Goal: Information Seeking & Learning: Learn about a topic

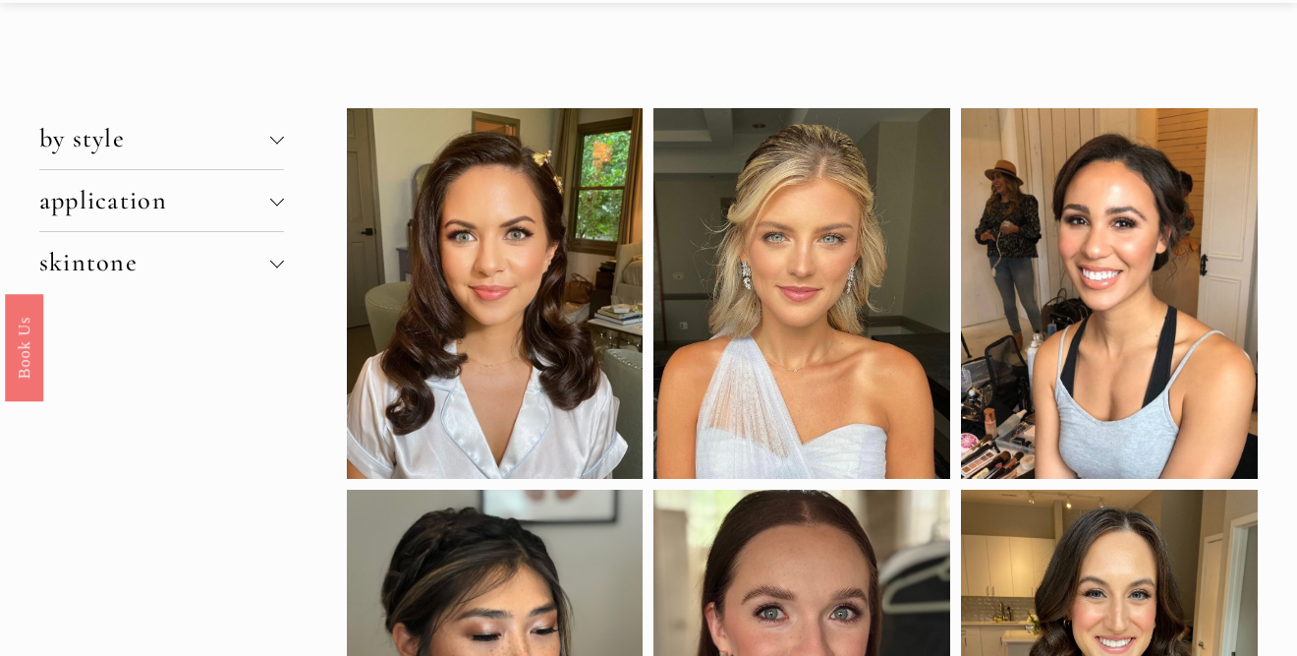
scroll to position [69, 0]
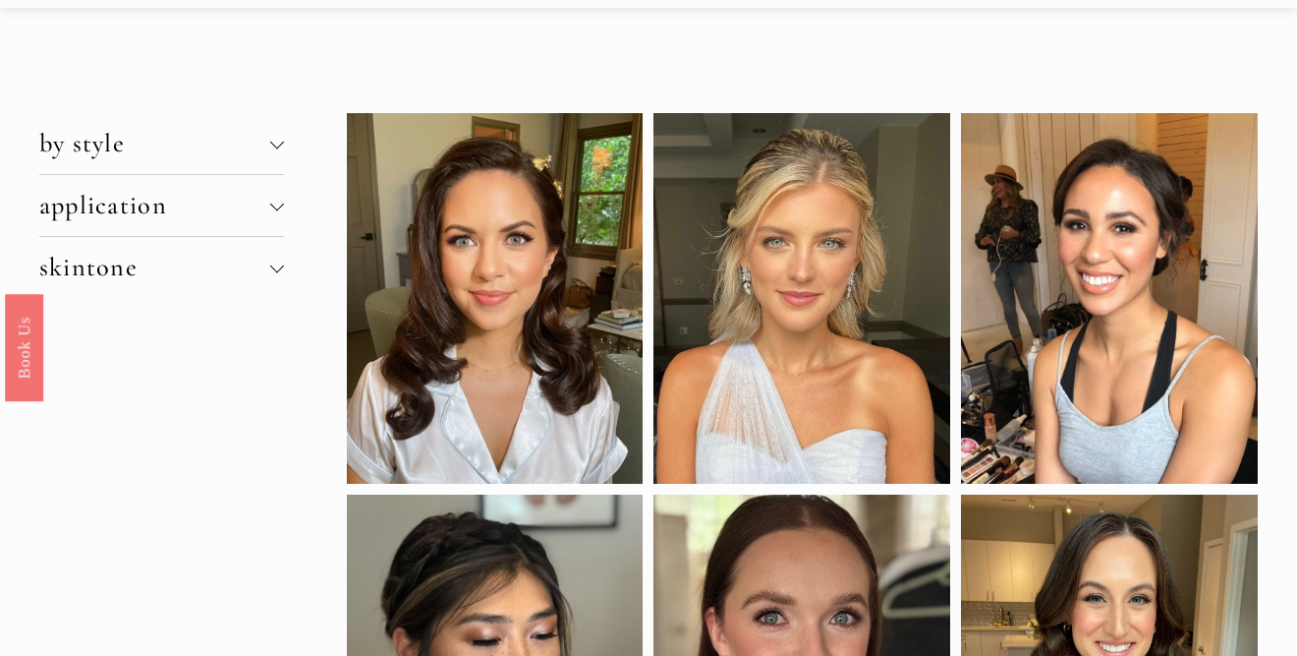
click at [273, 148] on div at bounding box center [277, 144] width 14 height 14
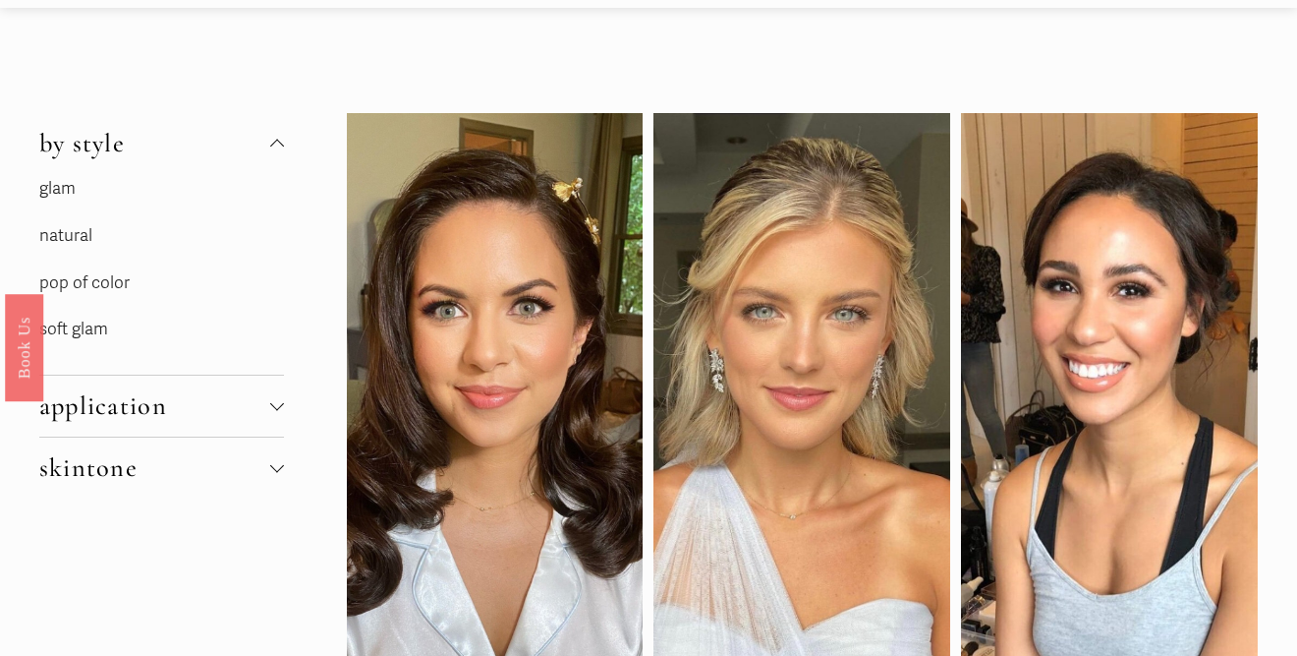
click at [52, 195] on link "glam" at bounding box center [57, 188] width 36 height 21
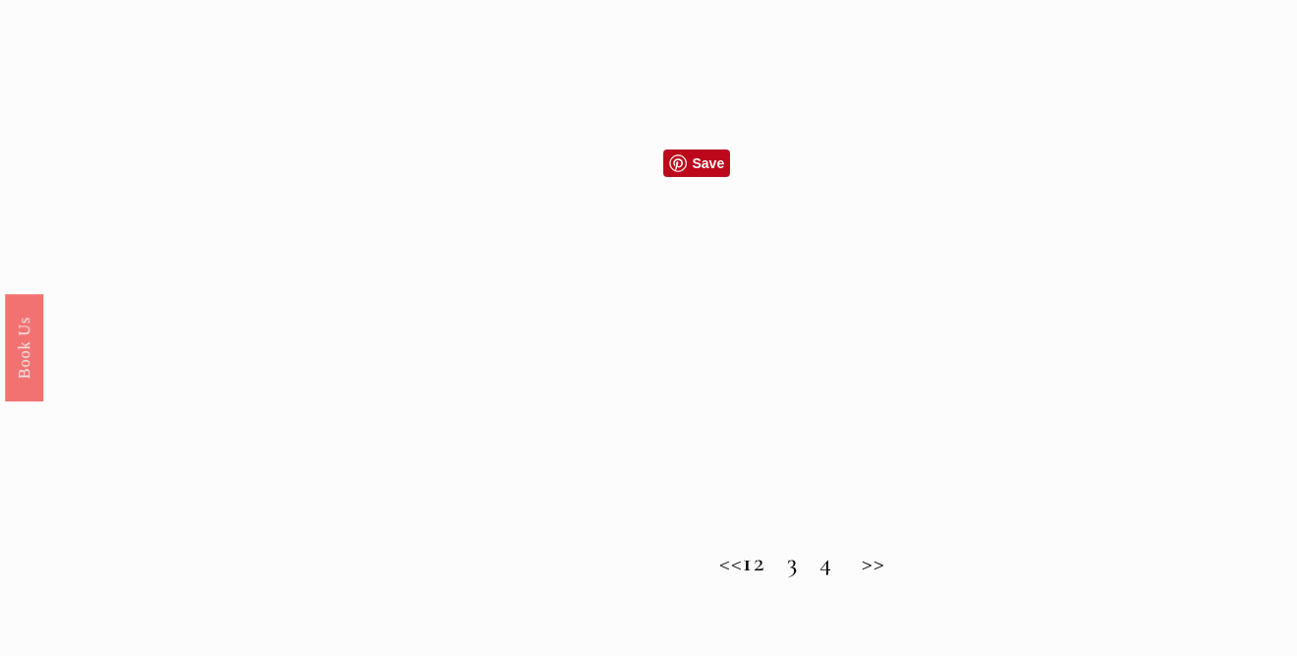
scroll to position [1573, 0]
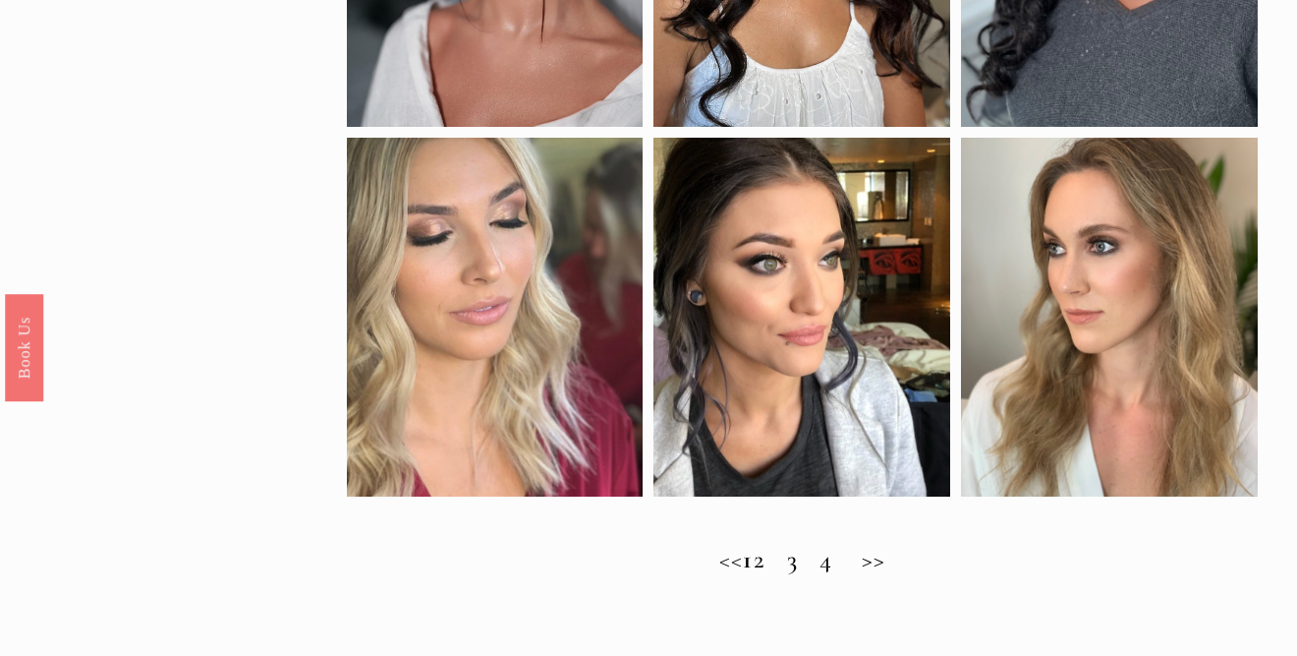
click at [781, 554] on h2 "<< 1 2 3 4 >>" at bounding box center [803, 559] width 912 height 30
click at [781, 561] on h2 "<< 1 2 3 4 >>" at bounding box center [803, 559] width 912 height 30
click at [810, 564] on h2 "<< 1 2 3 4 >>" at bounding box center [803, 559] width 912 height 30
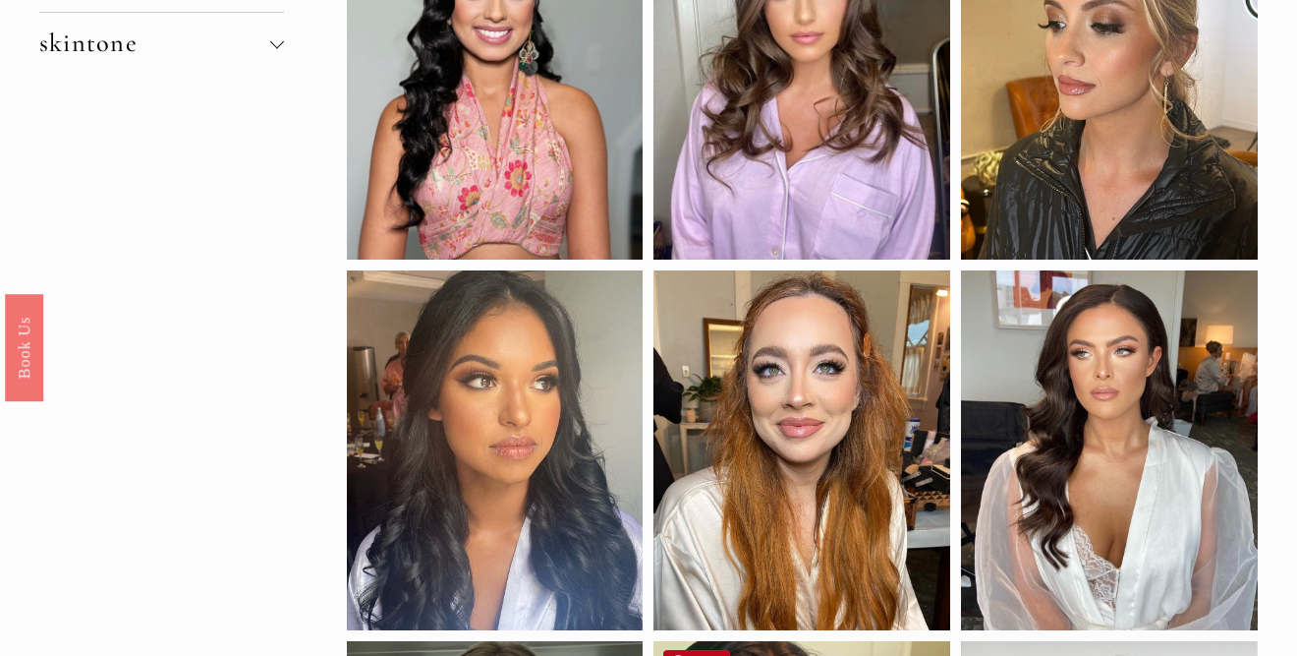
scroll to position [0, 0]
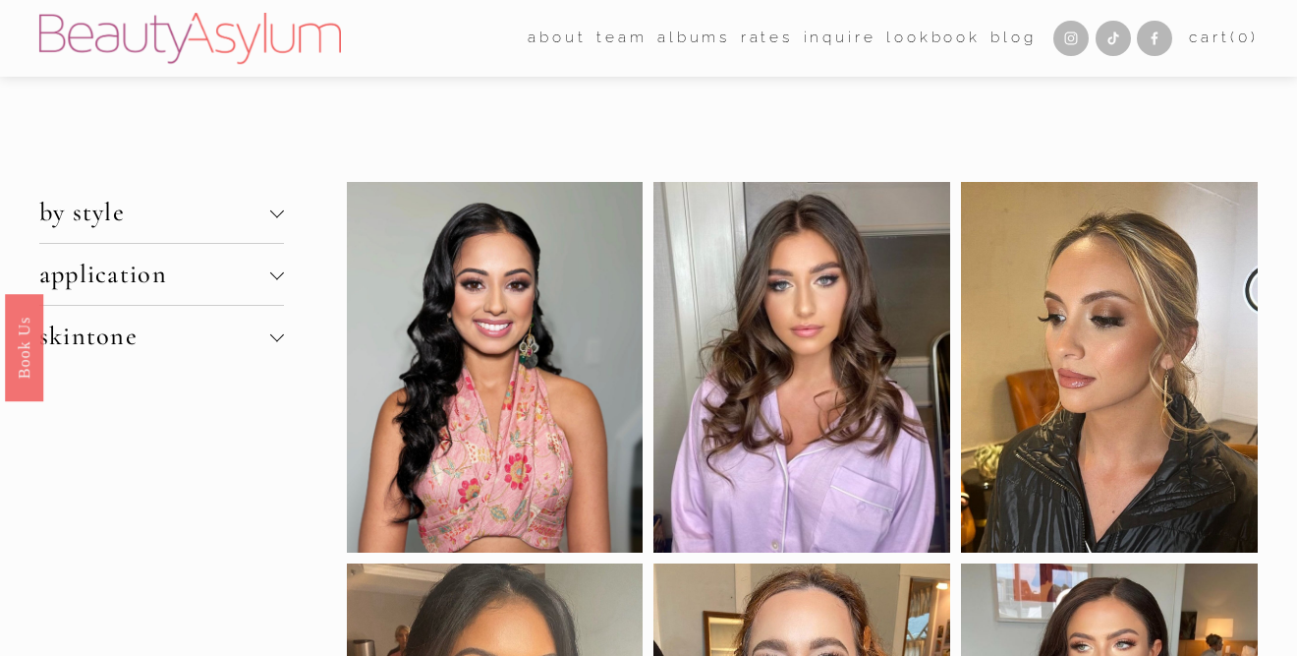
click at [226, 225] on span "by style" at bounding box center [155, 212] width 232 height 31
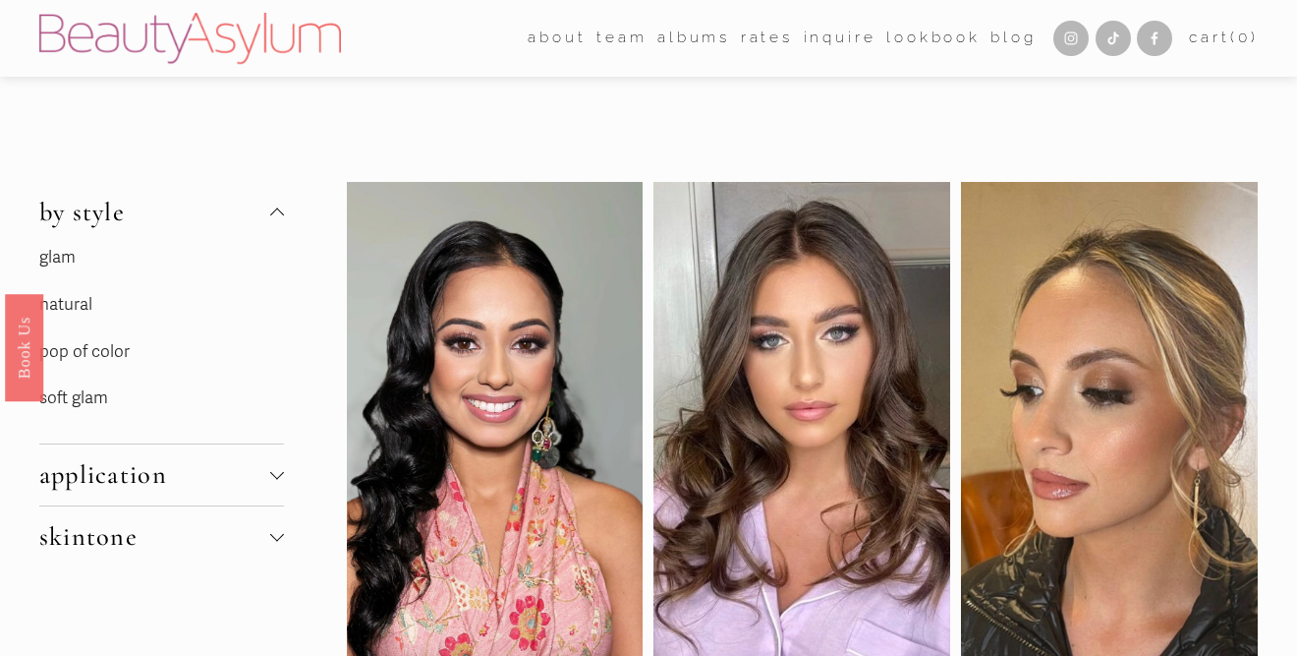
click at [74, 310] on link "natural" at bounding box center [65, 304] width 53 height 21
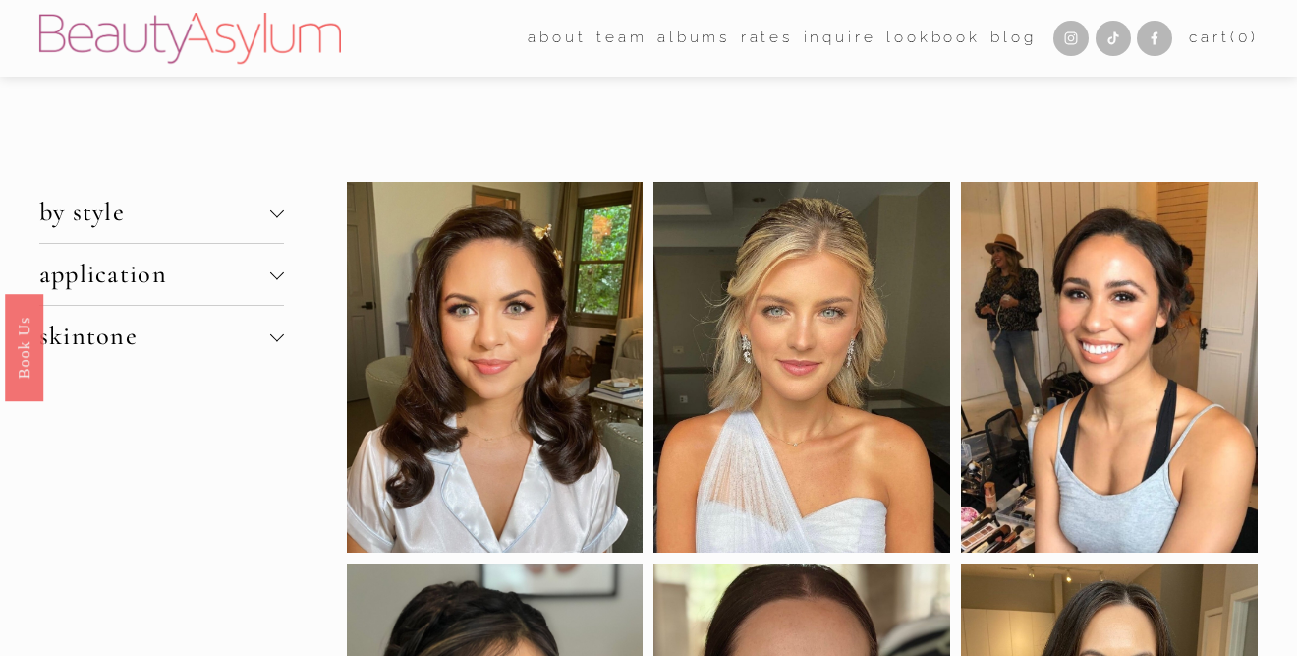
click at [94, 205] on span "by style" at bounding box center [155, 212] width 232 height 31
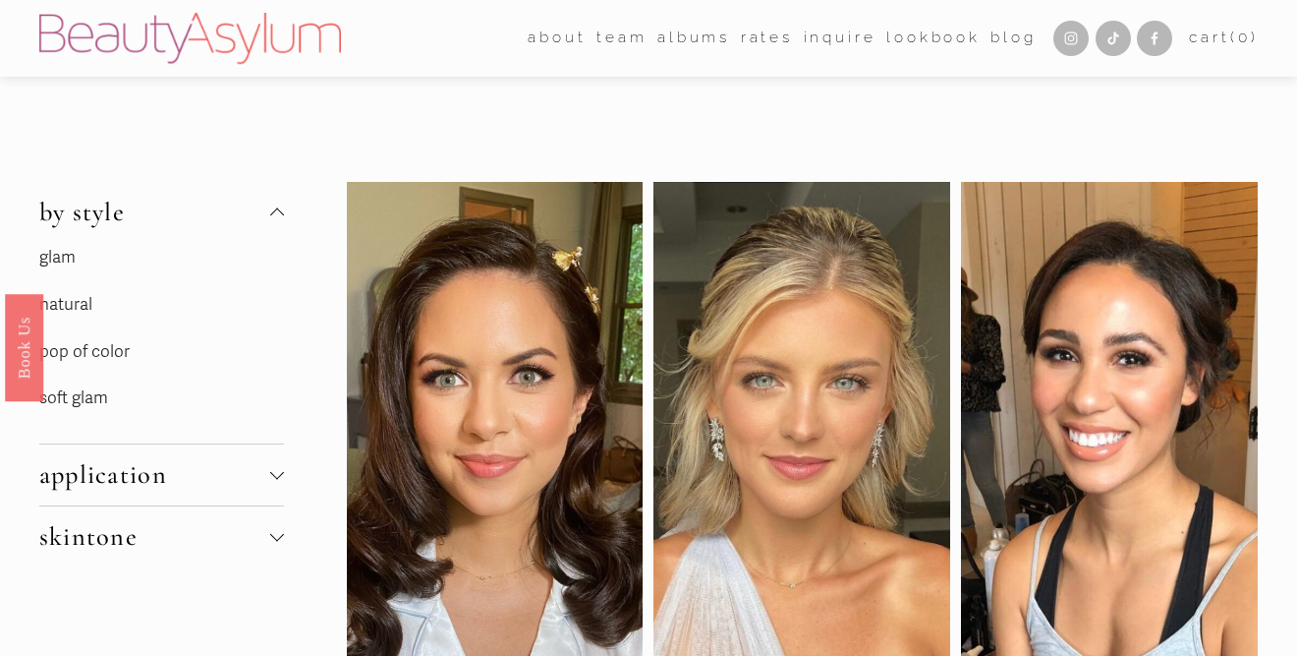
click at [119, 350] on link "pop of color" at bounding box center [84, 351] width 90 height 21
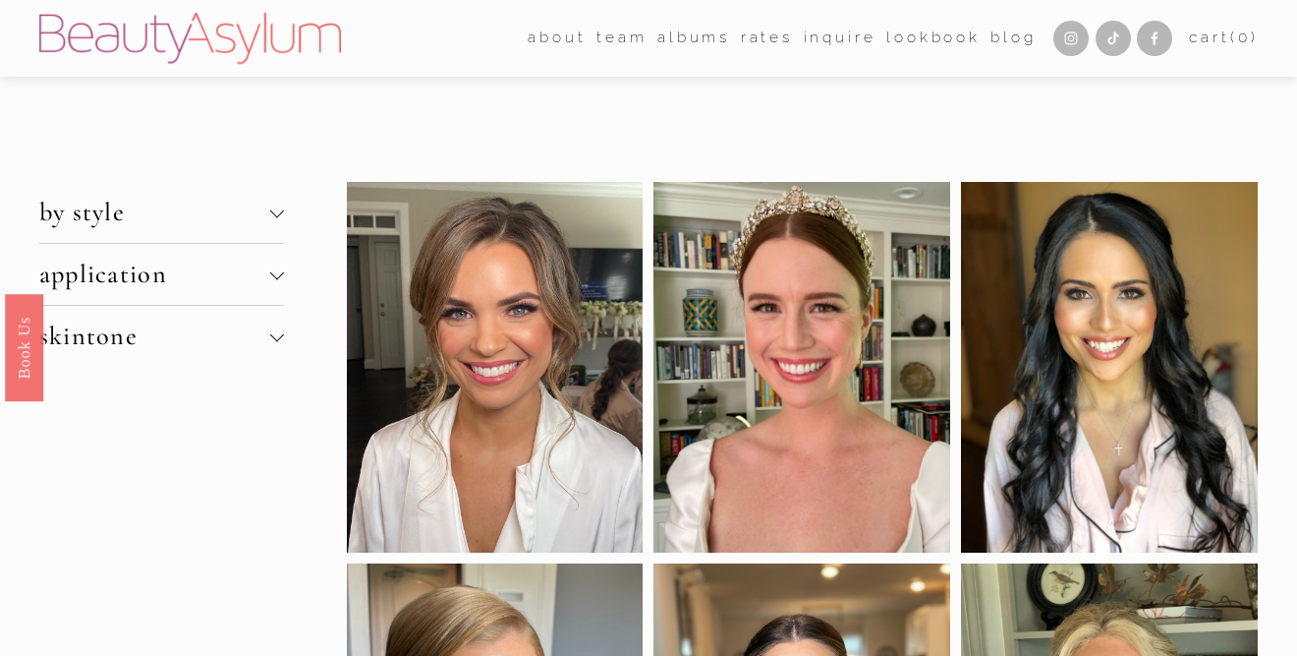
click at [101, 206] on span "by style" at bounding box center [155, 212] width 232 height 31
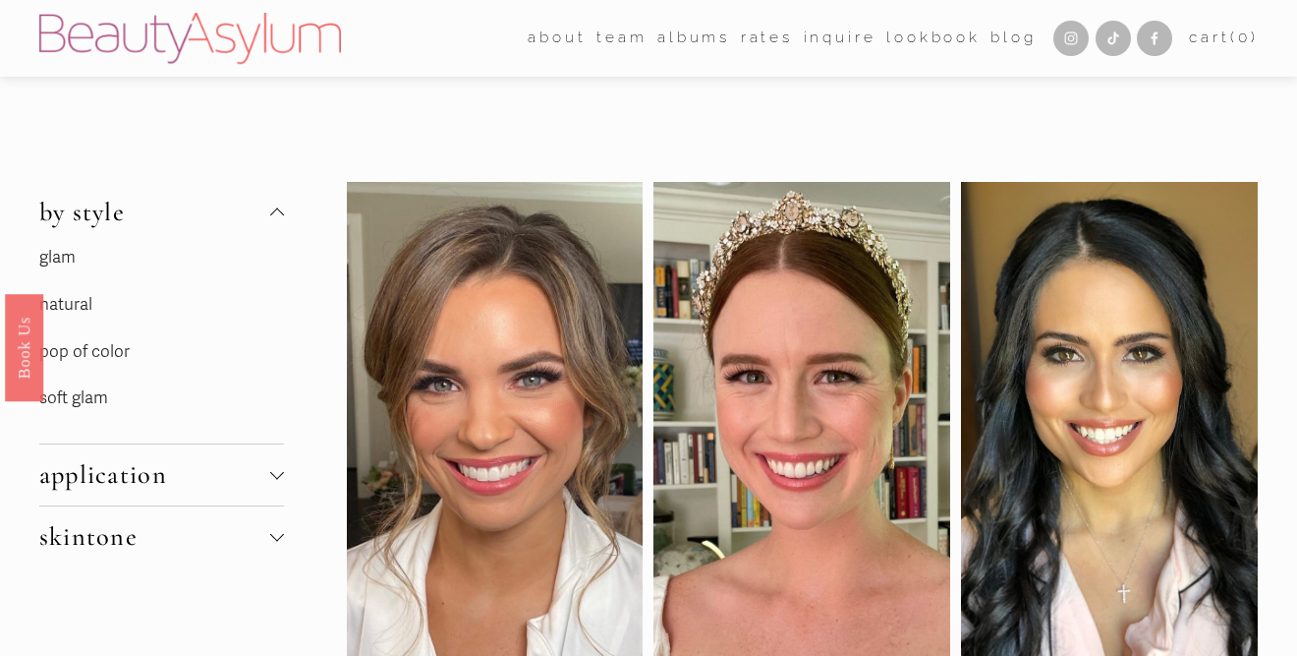
click at [69, 405] on link "soft glam" at bounding box center [73, 397] width 69 height 21
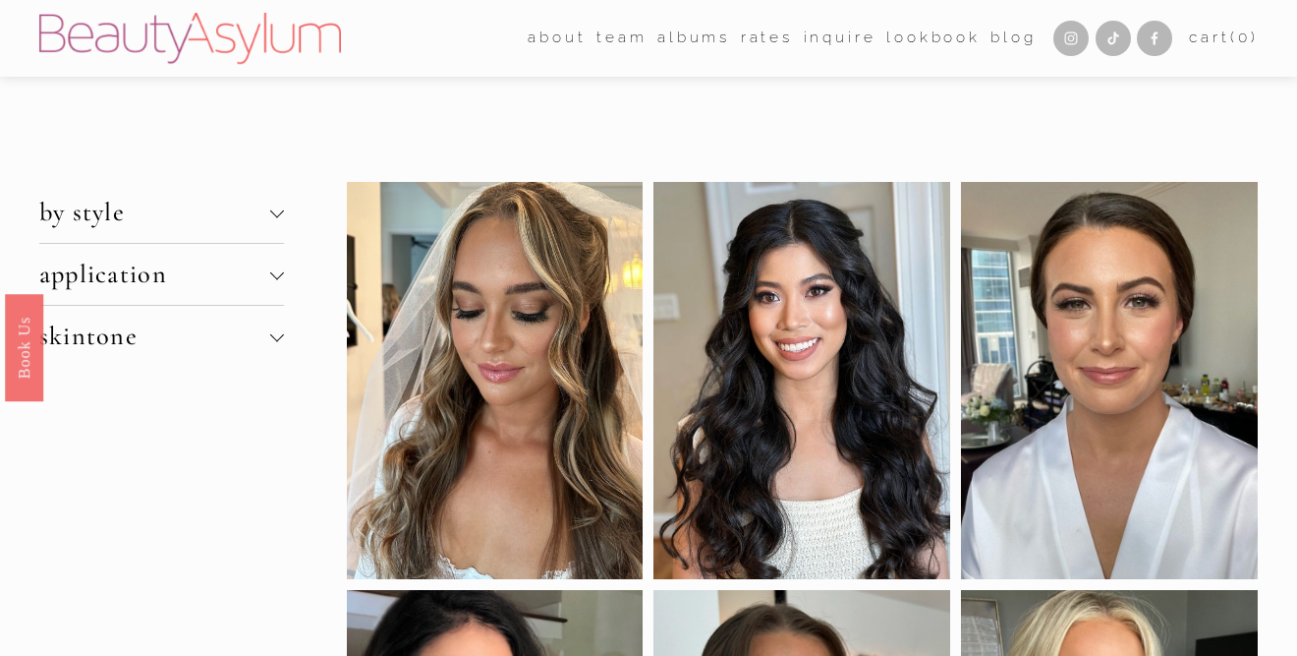
click at [149, 332] on span "skintone" at bounding box center [155, 335] width 232 height 31
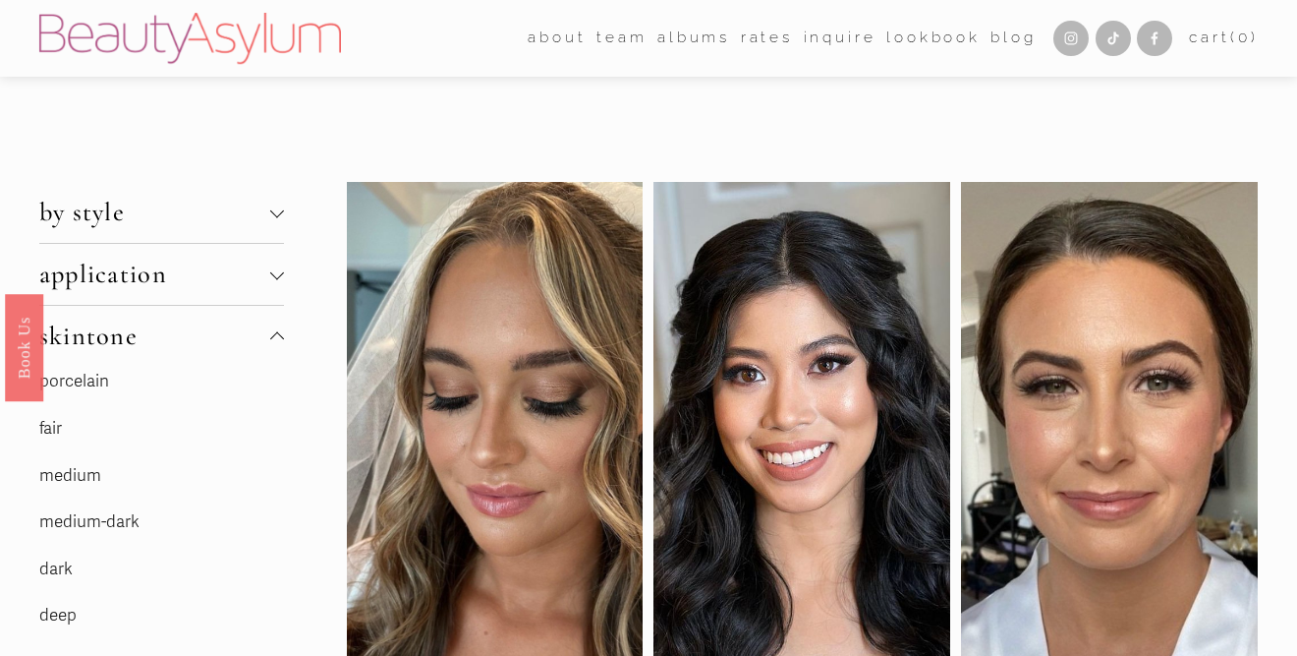
click at [89, 378] on link "porcelain" at bounding box center [74, 381] width 70 height 21
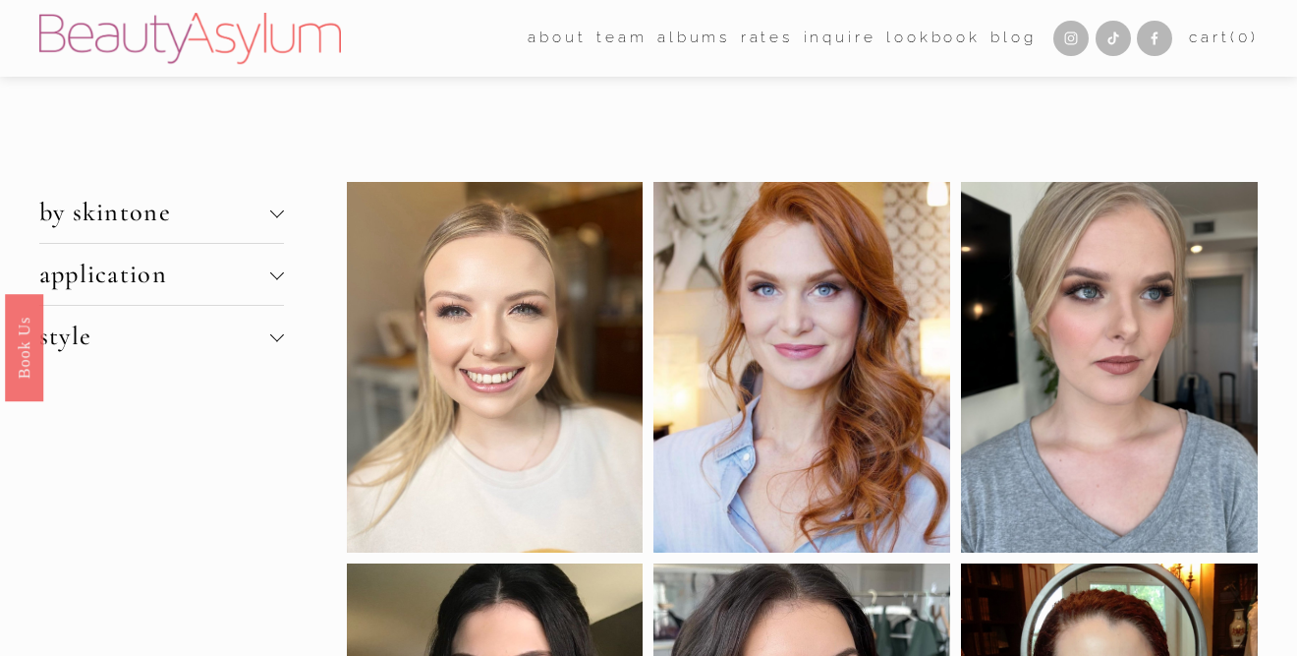
click at [108, 336] on span "style" at bounding box center [155, 335] width 232 height 31
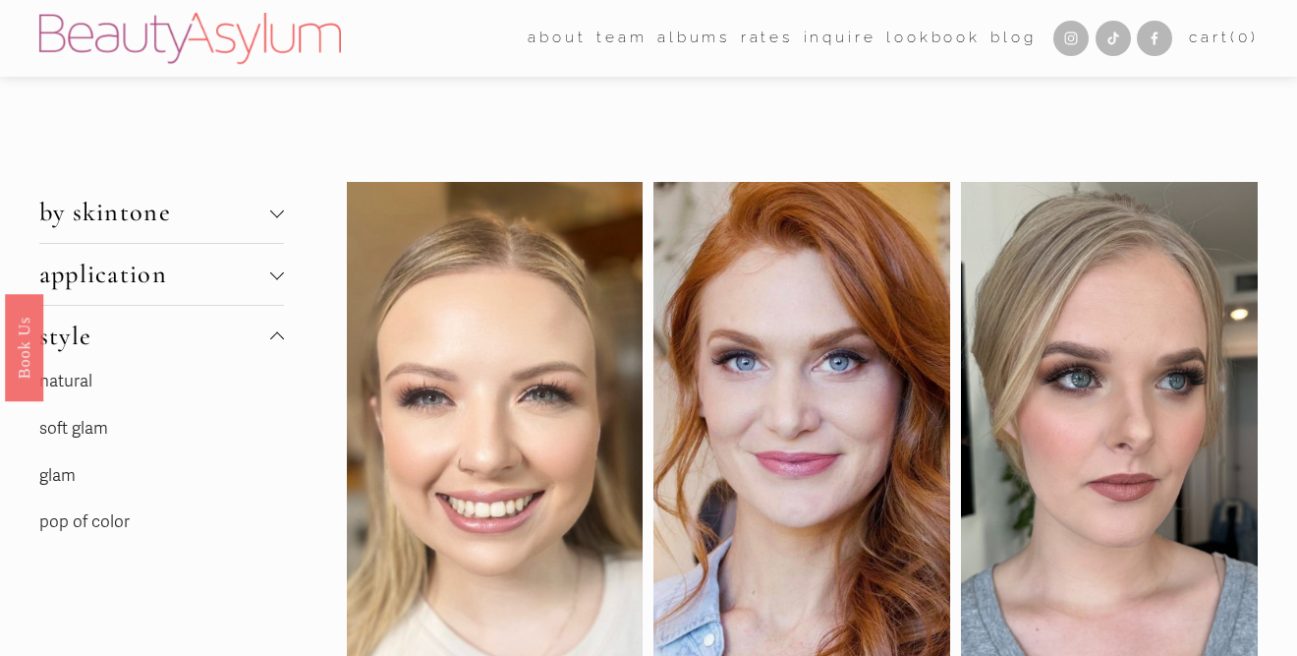
click at [119, 286] on span "application" at bounding box center [155, 273] width 232 height 31
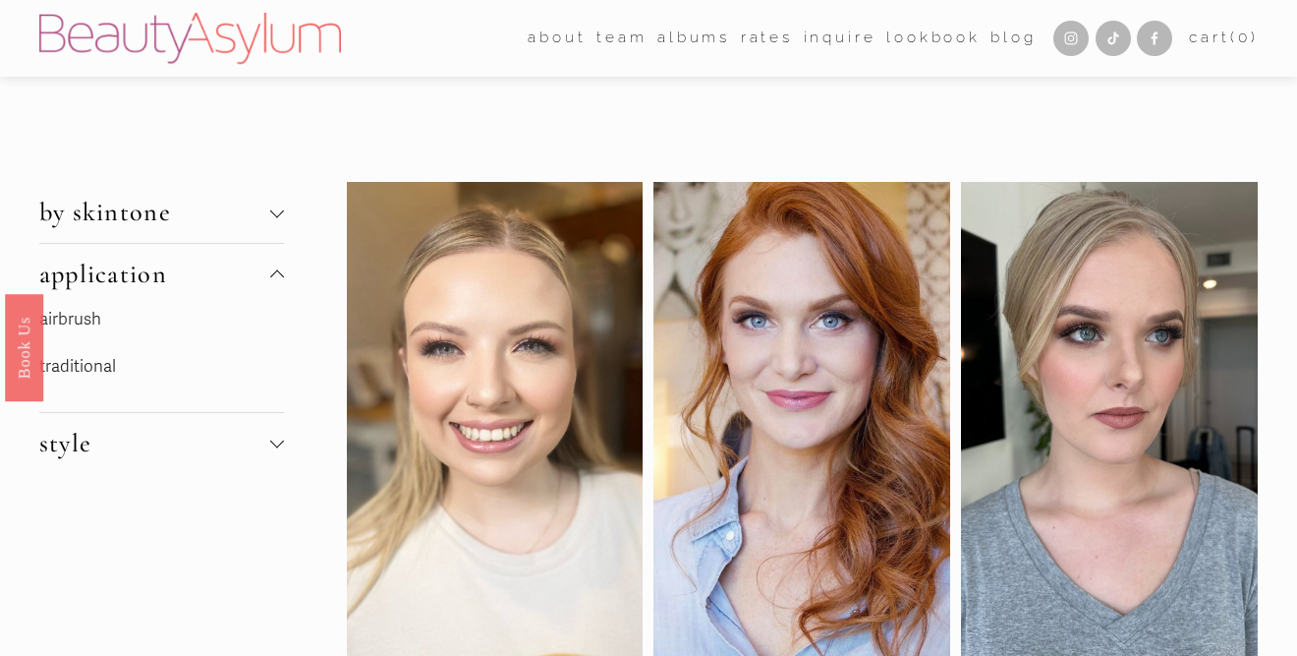
click at [90, 369] on link "traditional" at bounding box center [77, 366] width 77 height 21
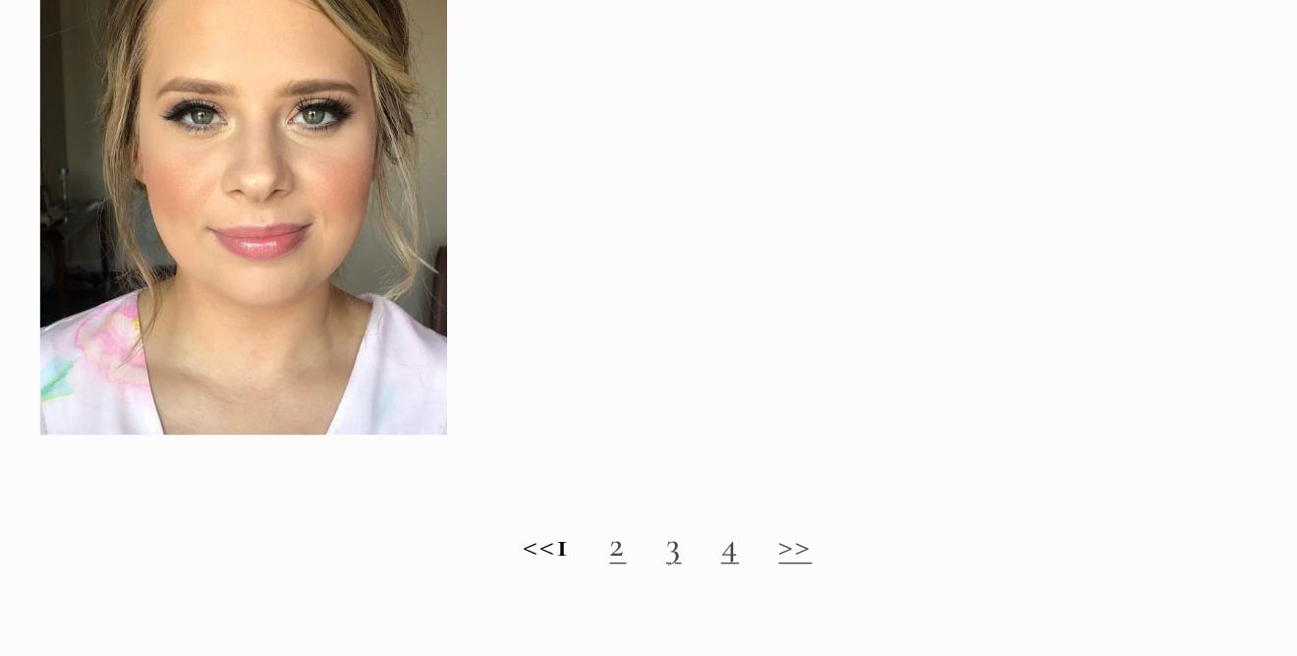
scroll to position [1954, 0]
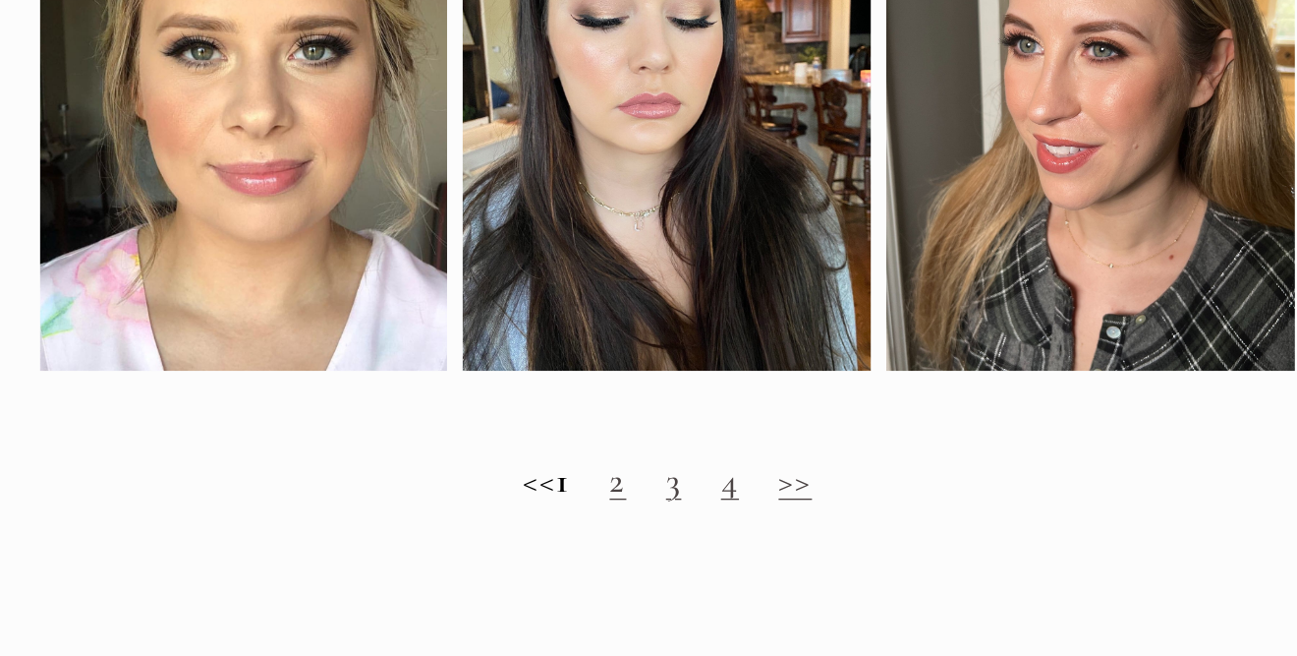
click at [812, 532] on link "3" at bounding box center [806, 528] width 11 height 31
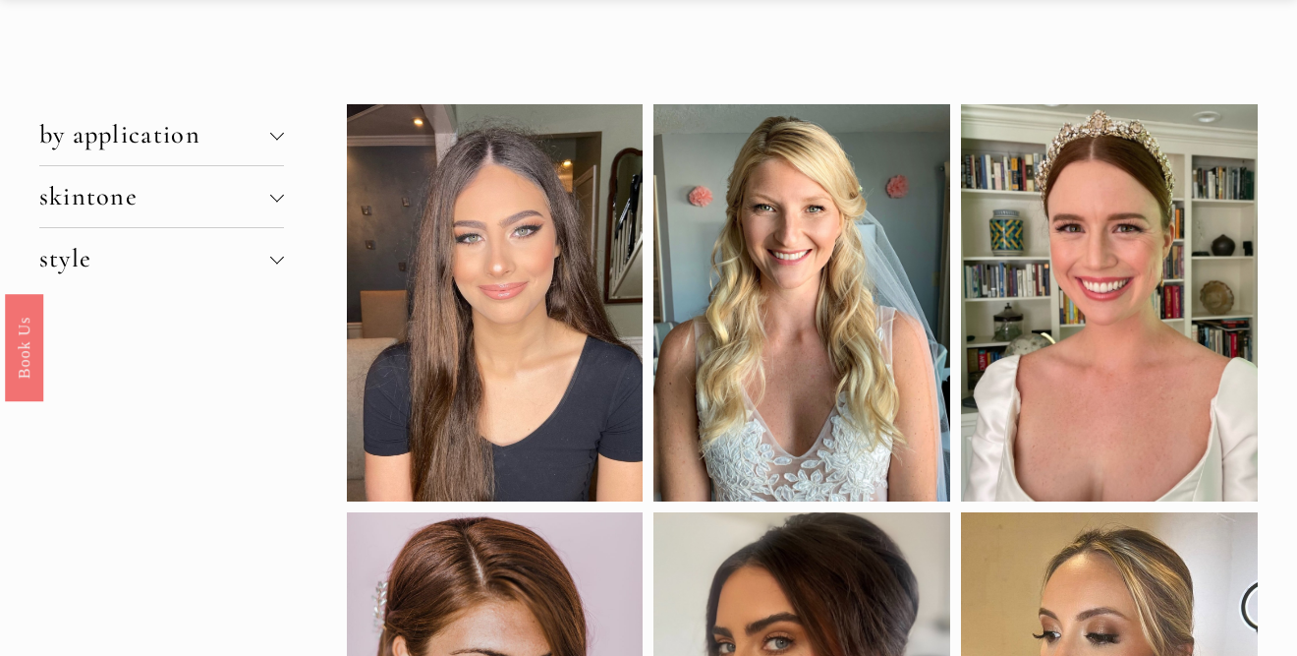
scroll to position [80, 0]
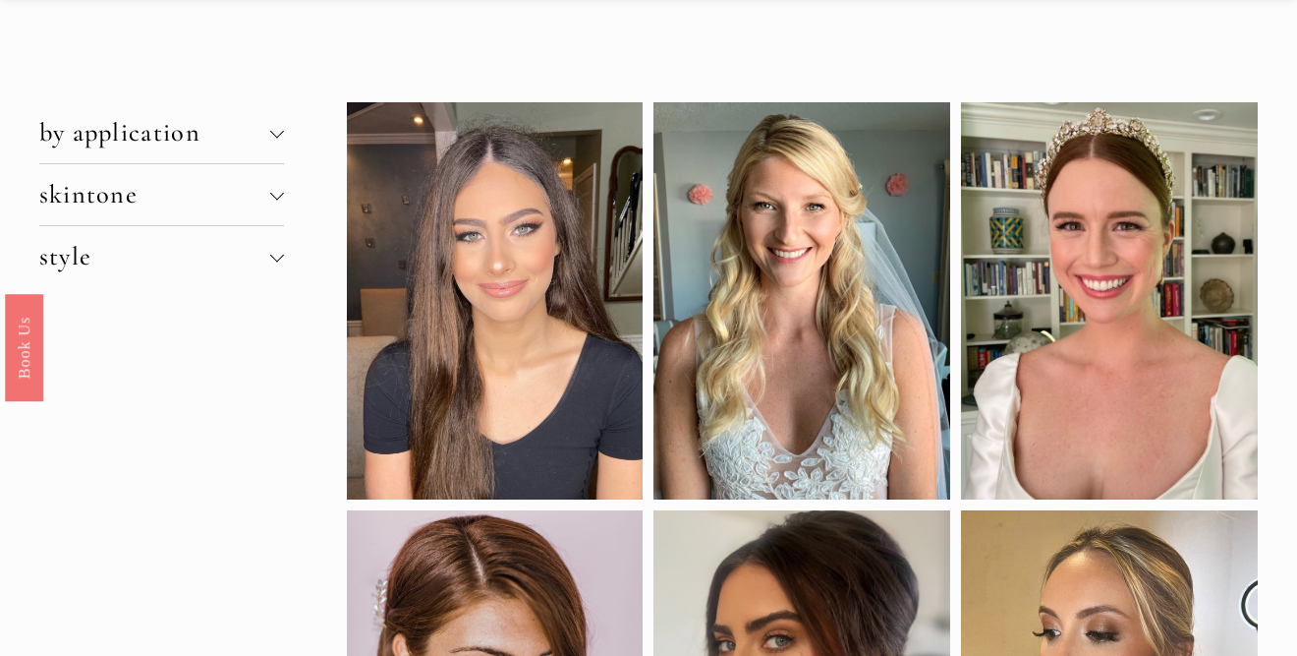
click at [140, 198] on span "skintone" at bounding box center [155, 194] width 232 height 31
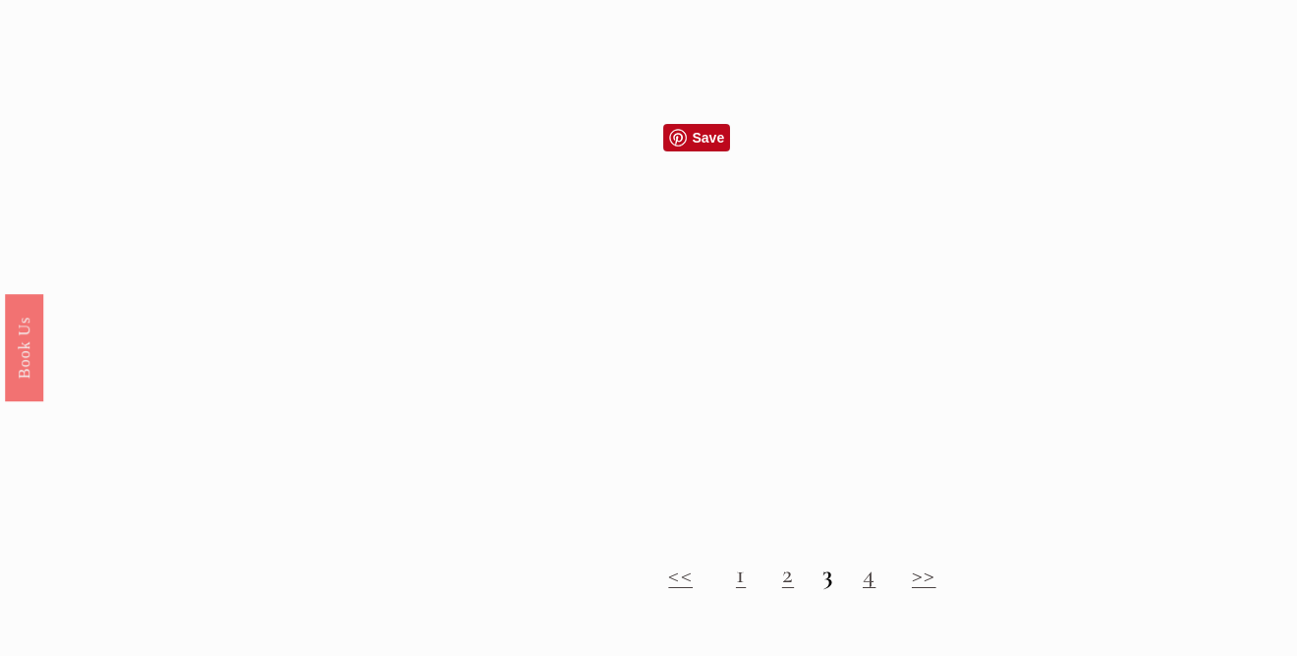
scroll to position [1868, 0]
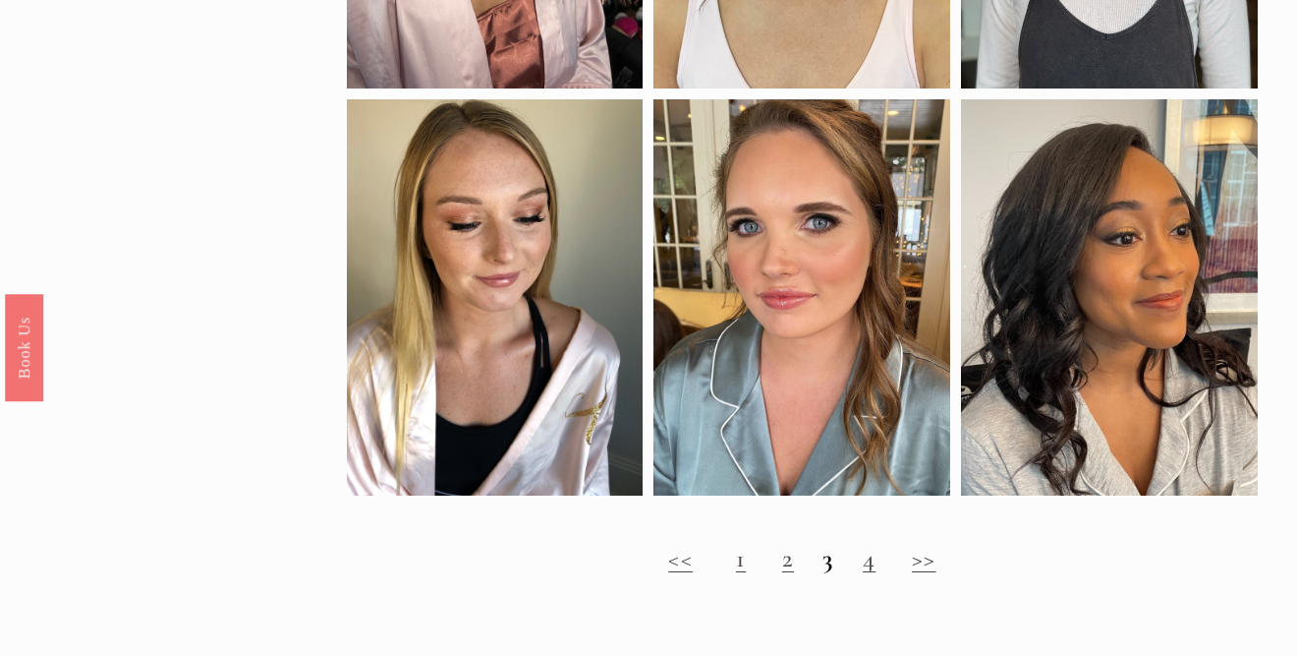
click at [875, 569] on link "4" at bounding box center [869, 557] width 13 height 31
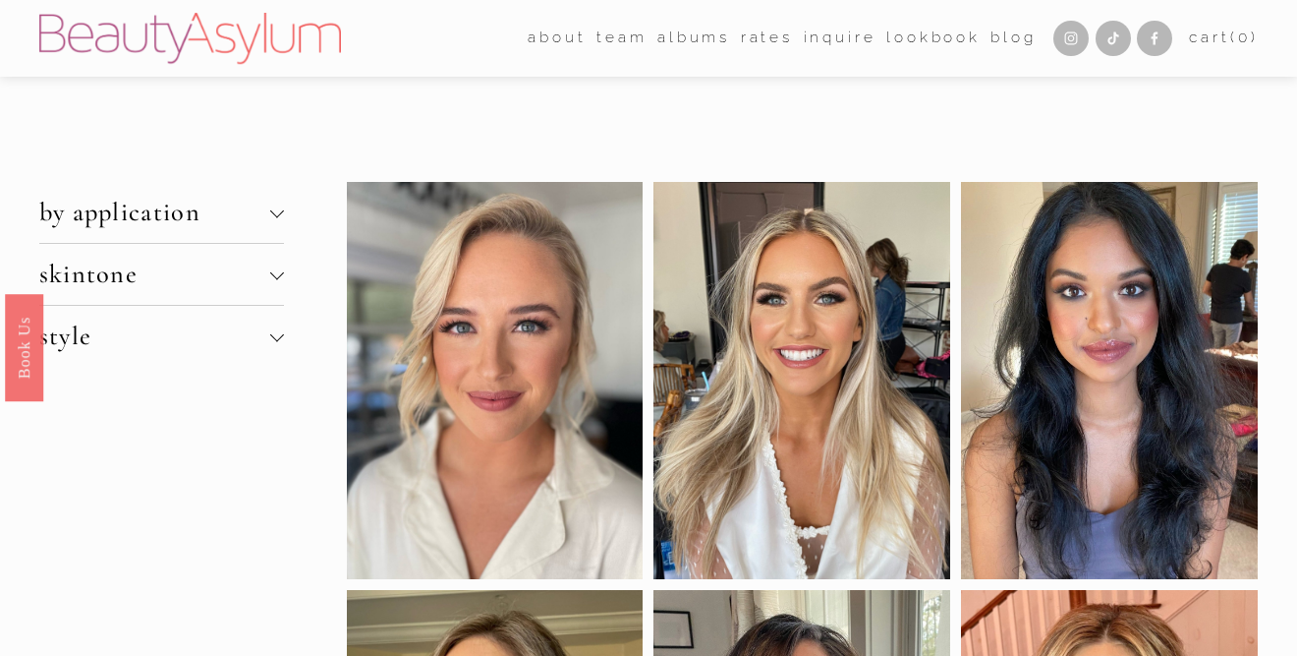
click at [164, 202] on span "by application" at bounding box center [155, 212] width 232 height 31
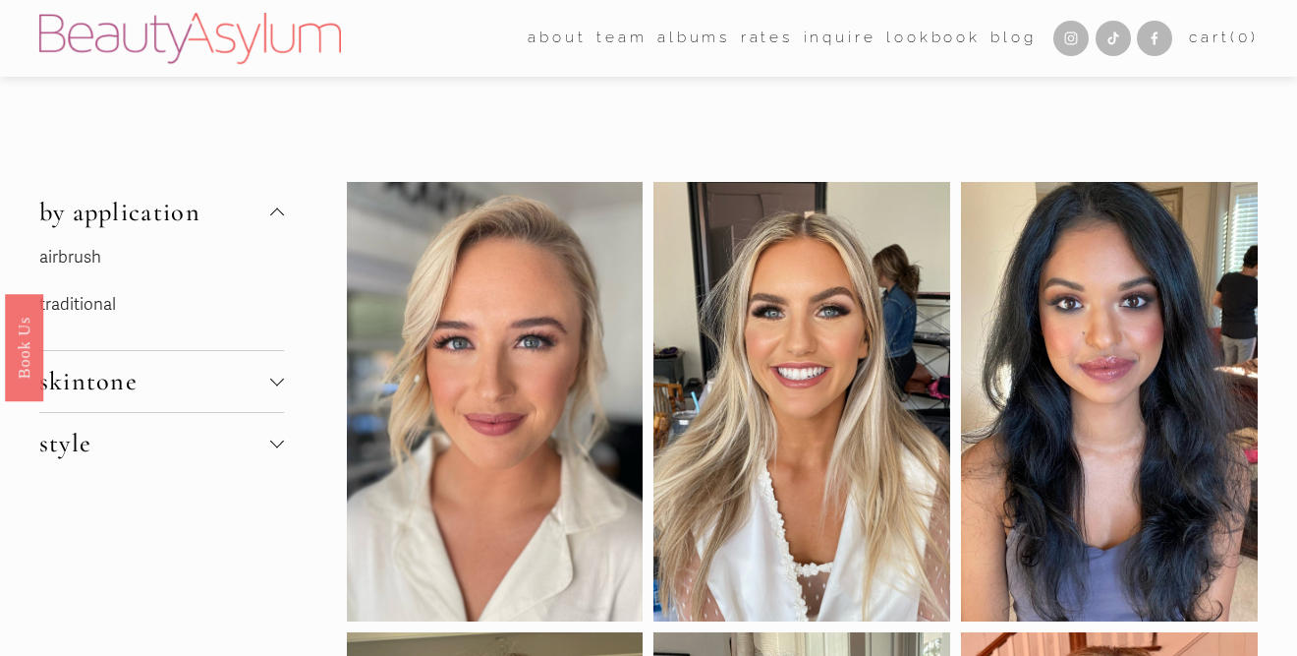
click at [96, 455] on span "style" at bounding box center [155, 443] width 232 height 31
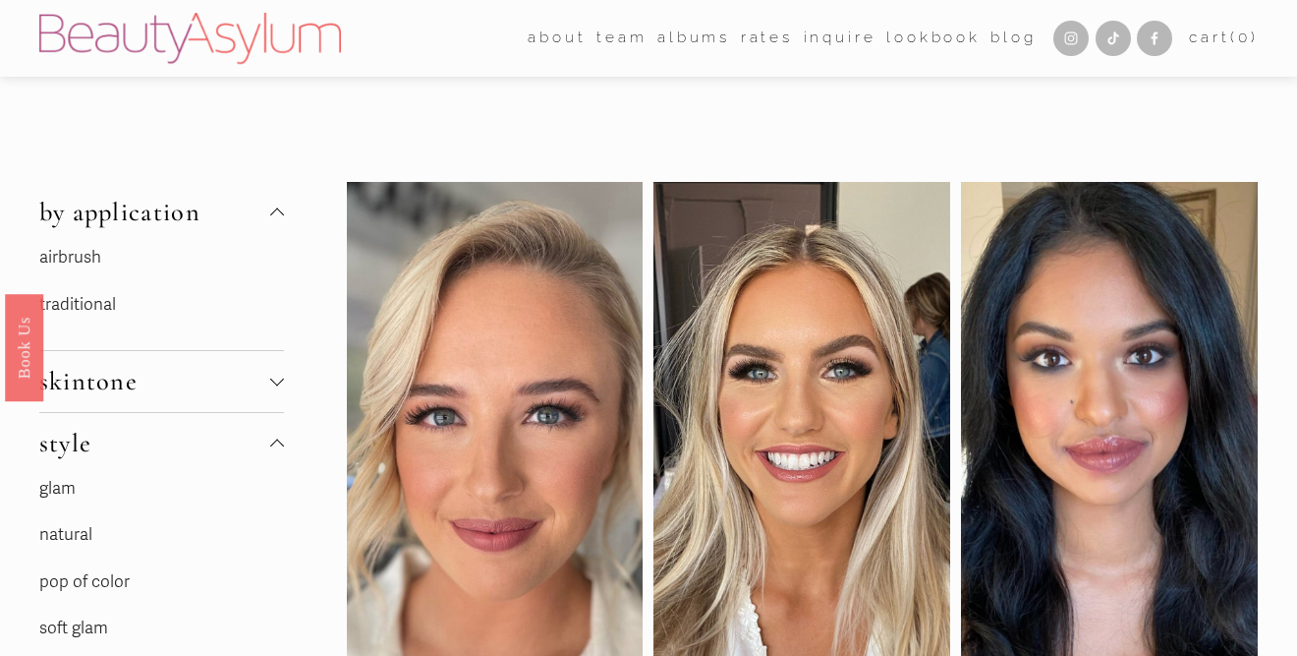
click at [73, 486] on link "glam" at bounding box center [57, 488] width 36 height 21
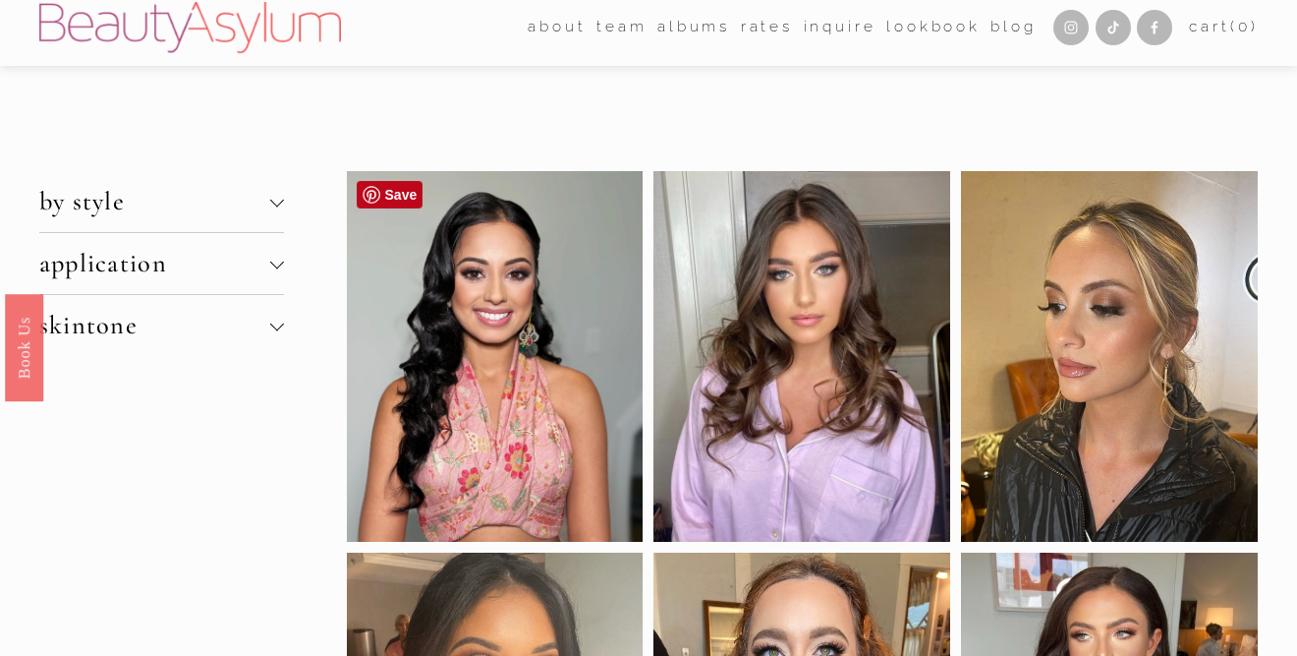
scroll to position [7, 0]
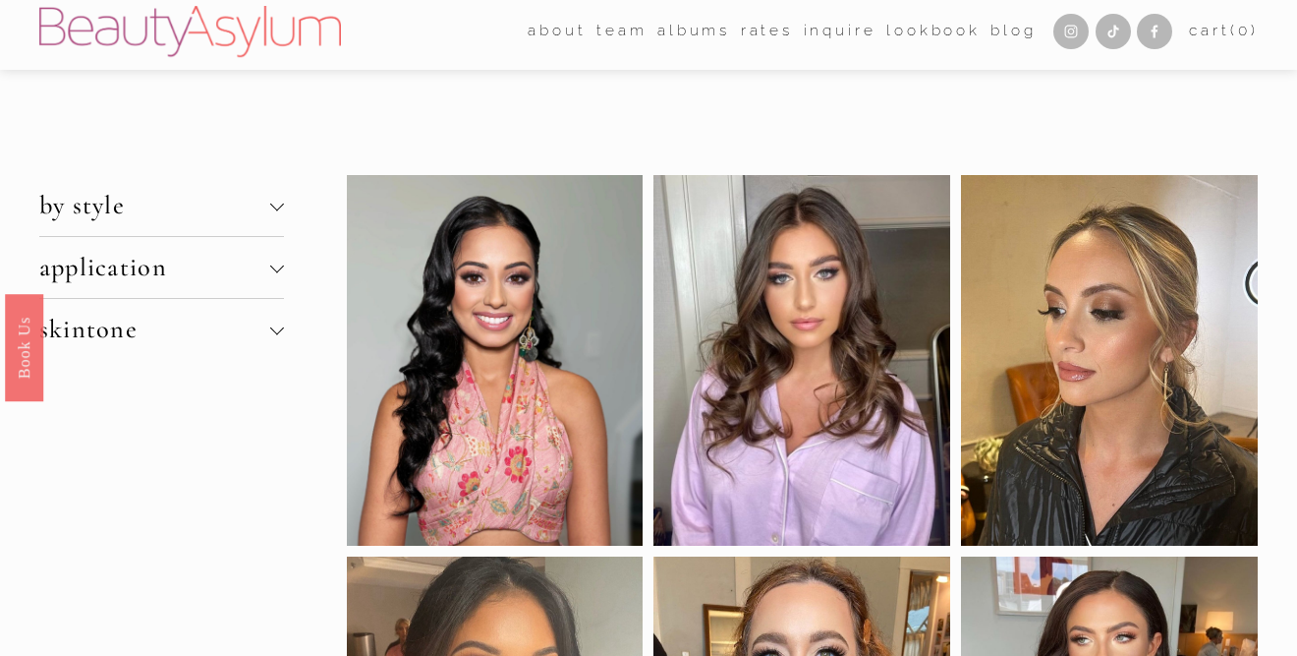
click at [169, 210] on span "by style" at bounding box center [155, 205] width 232 height 31
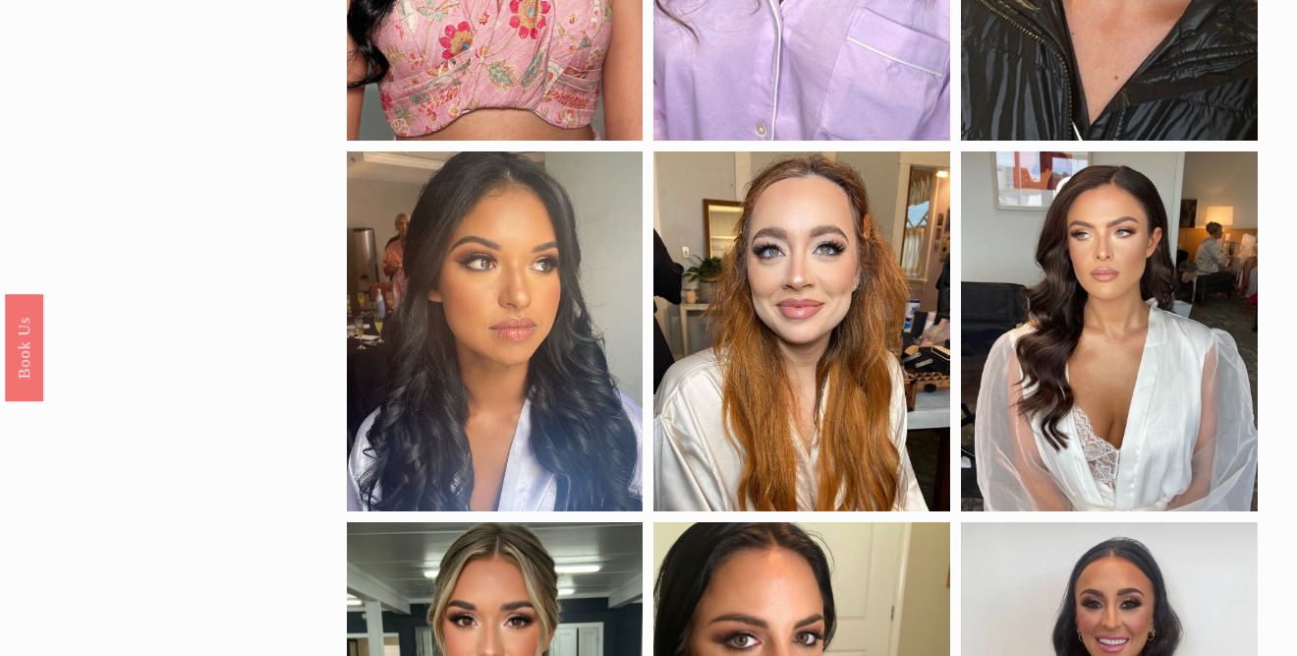
scroll to position [0, 0]
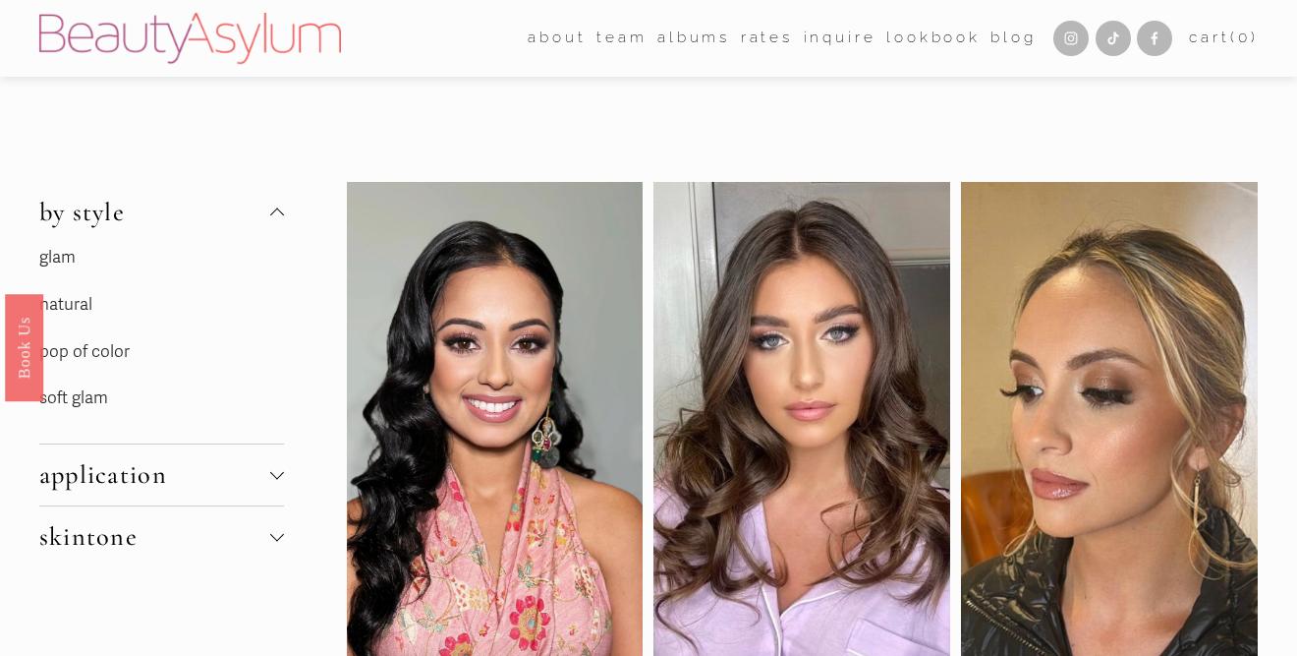
click at [79, 299] on link "natural" at bounding box center [65, 304] width 53 height 21
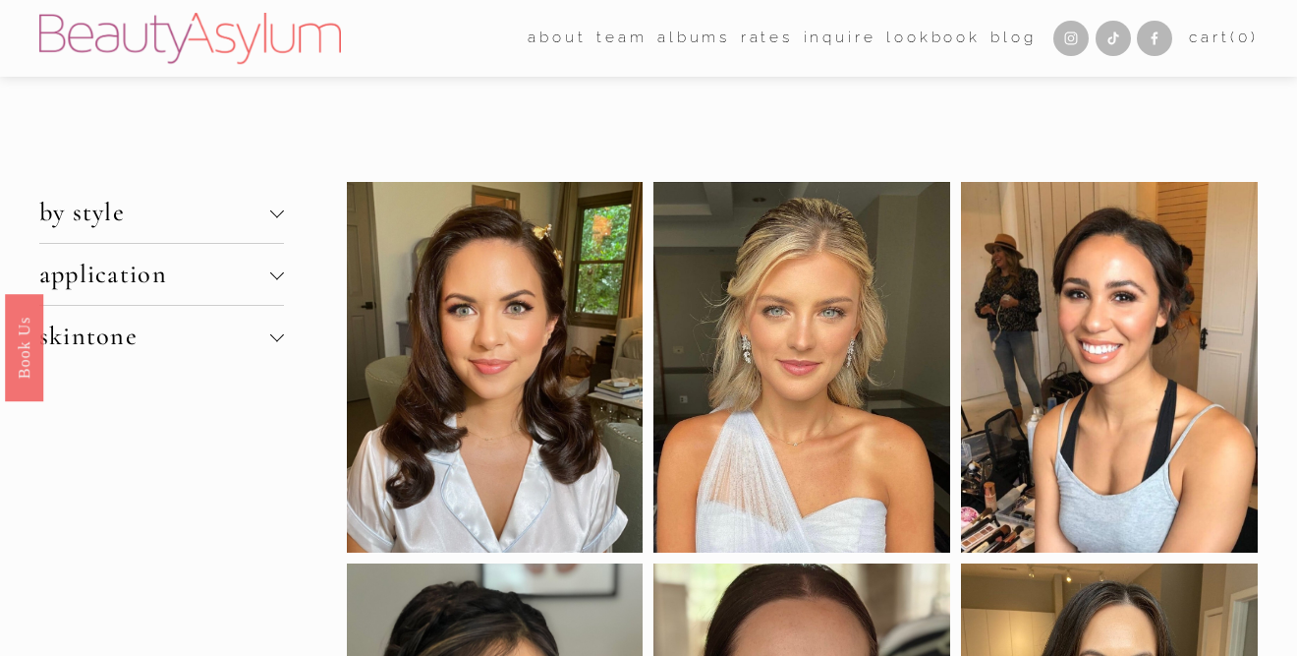
click at [86, 214] on span "by style" at bounding box center [155, 212] width 232 height 31
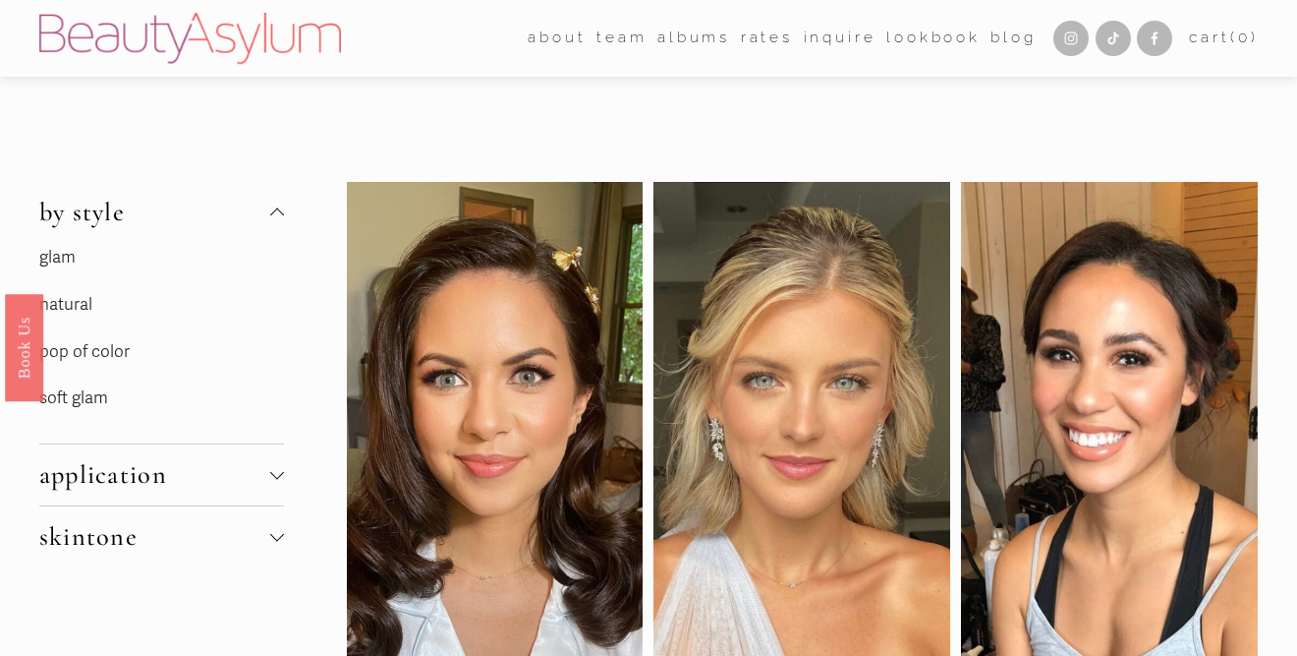
click at [122, 347] on link "pop of color" at bounding box center [84, 351] width 90 height 21
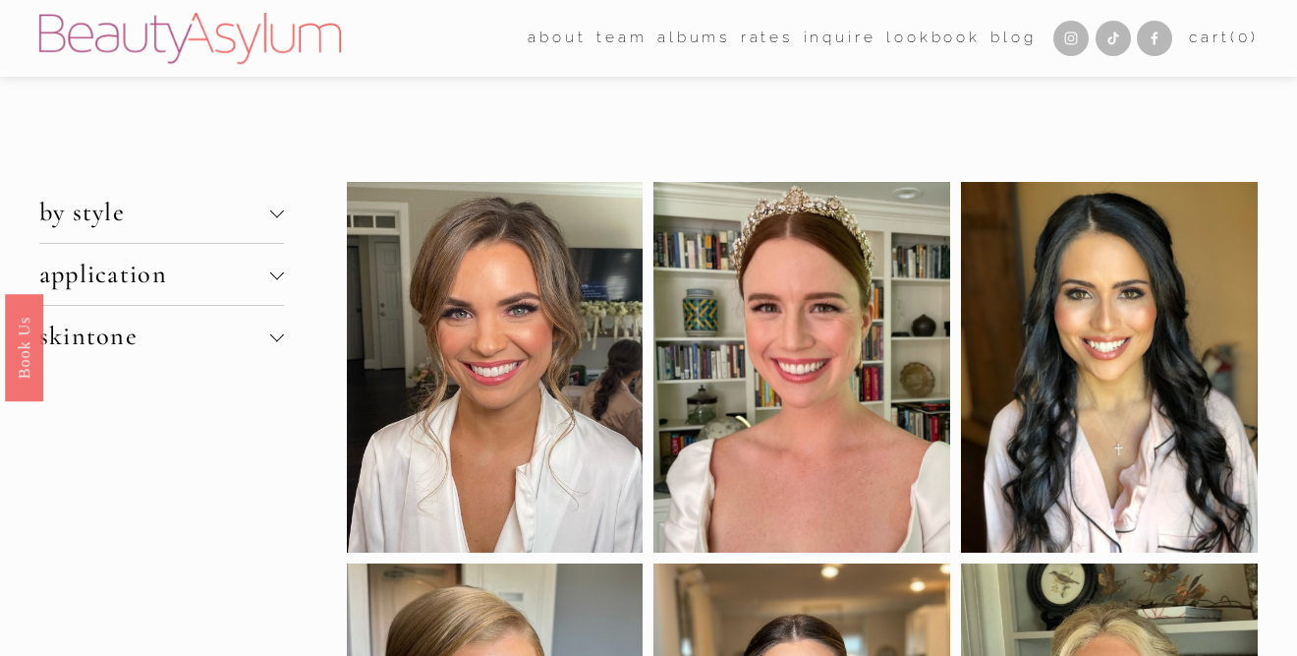
click at [116, 211] on span "by style" at bounding box center [155, 212] width 232 height 31
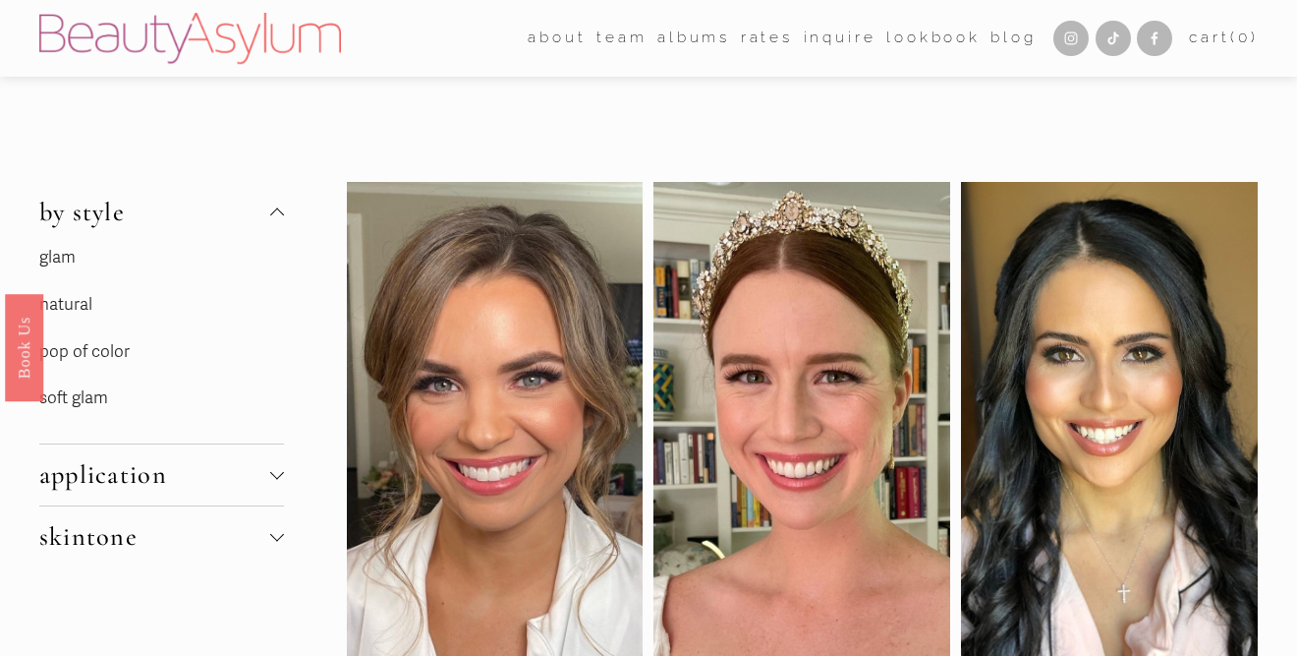
click at [88, 400] on link "soft glam" at bounding box center [73, 397] width 69 height 21
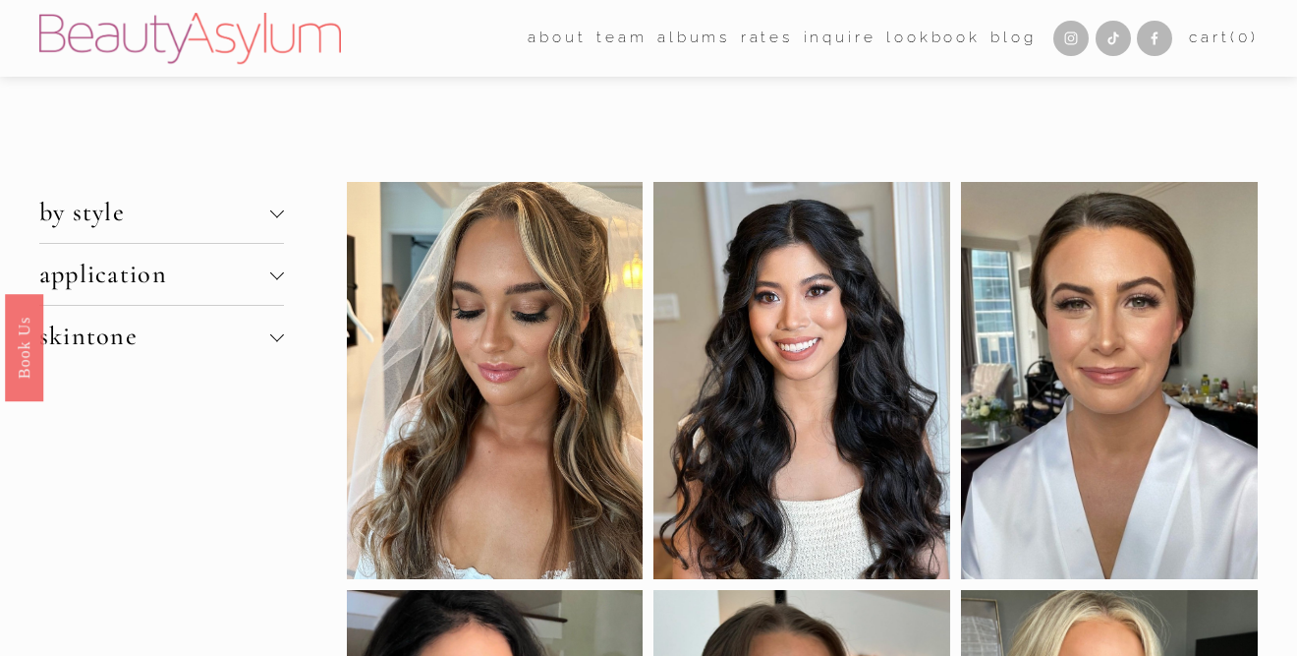
click at [767, 39] on link "Rates" at bounding box center [767, 39] width 52 height 30
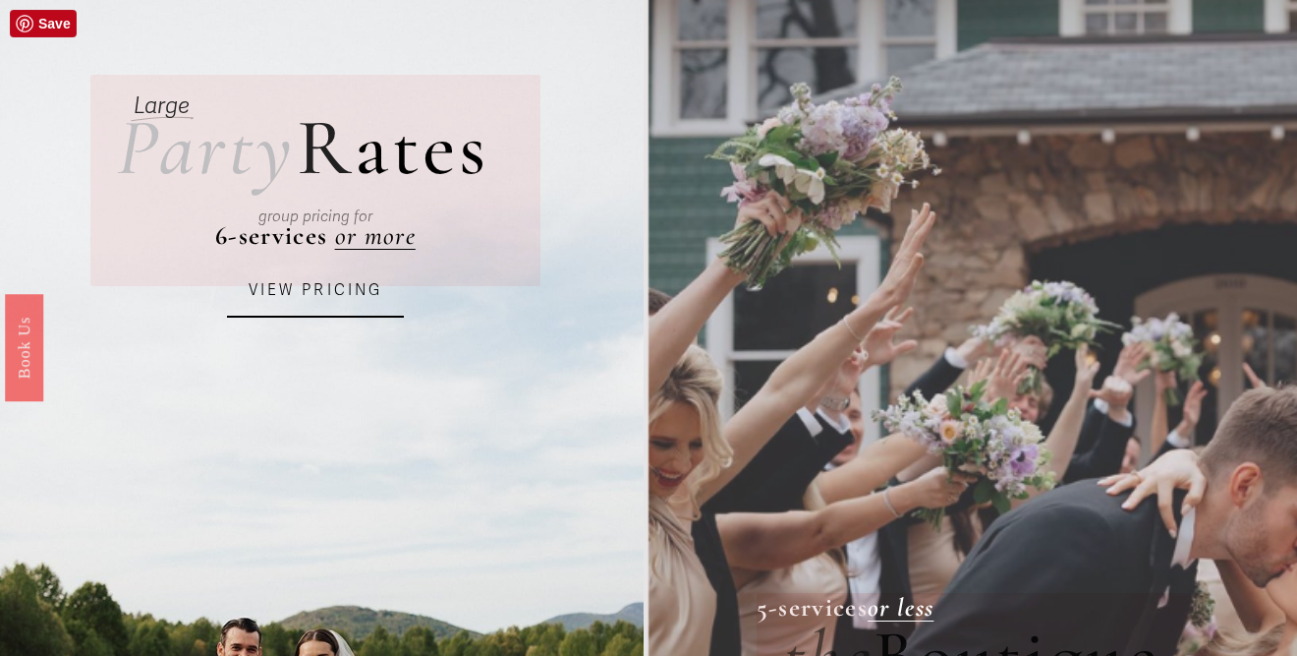
scroll to position [101, 0]
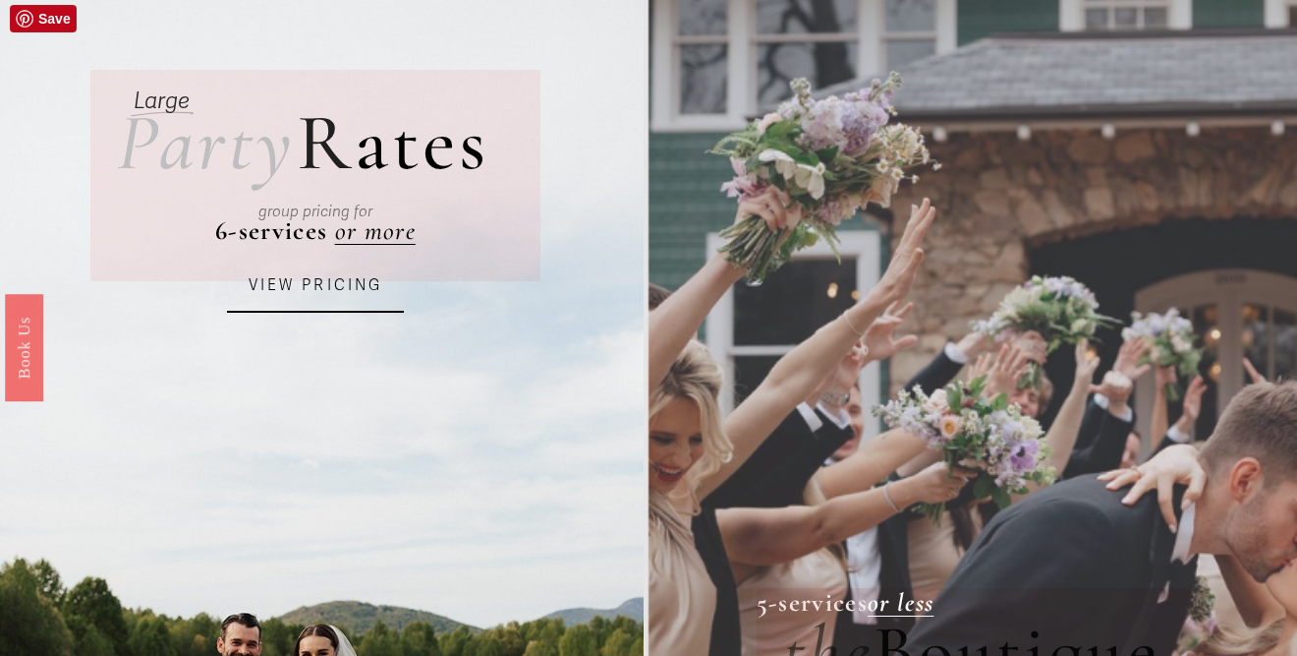
click at [328, 288] on link "VIEW PRICING" at bounding box center [315, 285] width 177 height 53
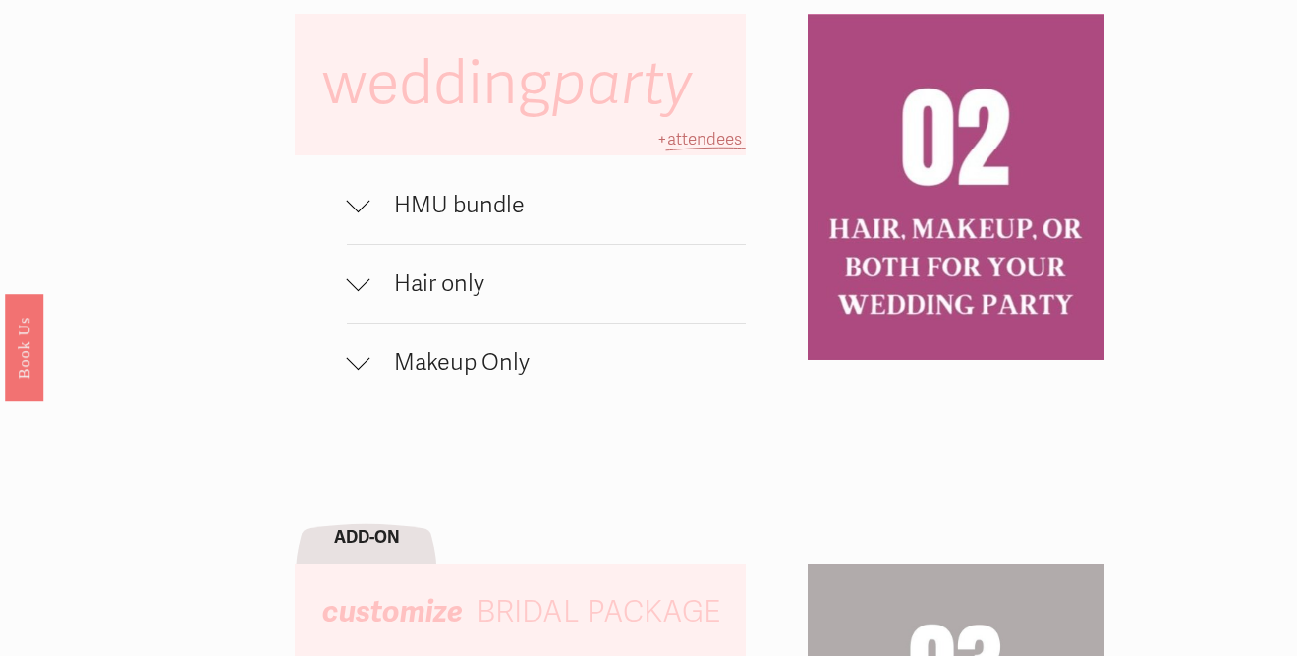
scroll to position [1241, 0]
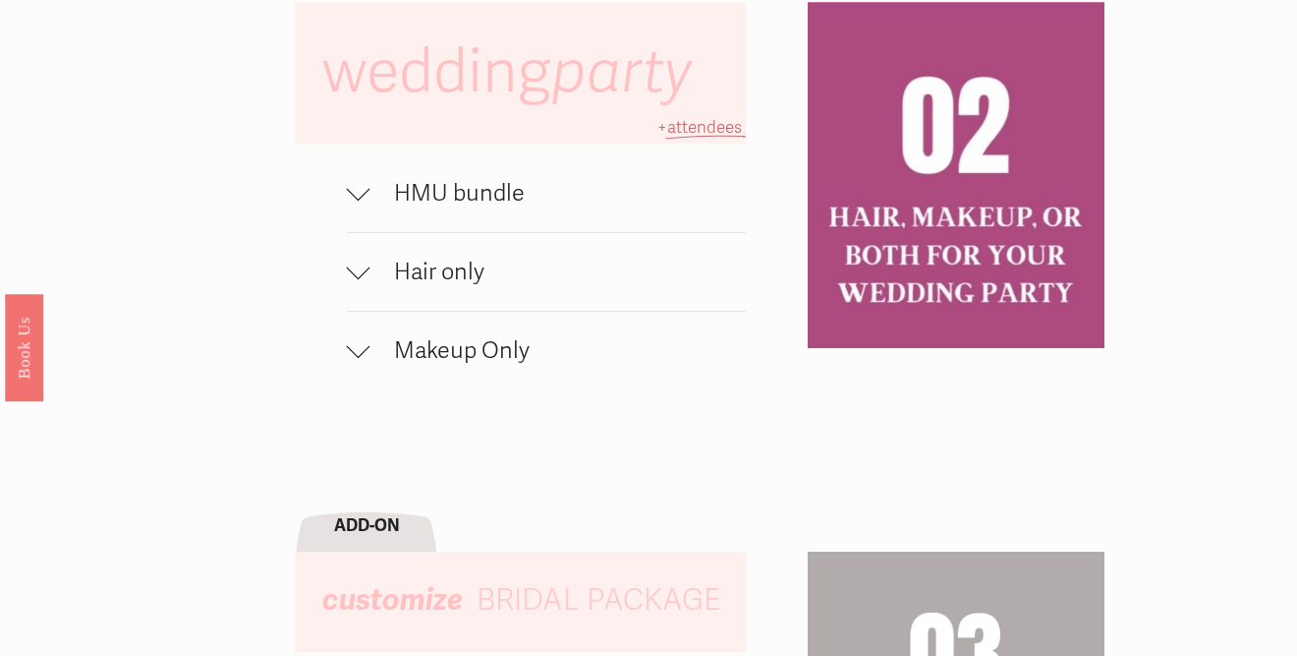
click at [487, 341] on span "Makeup Only" at bounding box center [558, 350] width 375 height 29
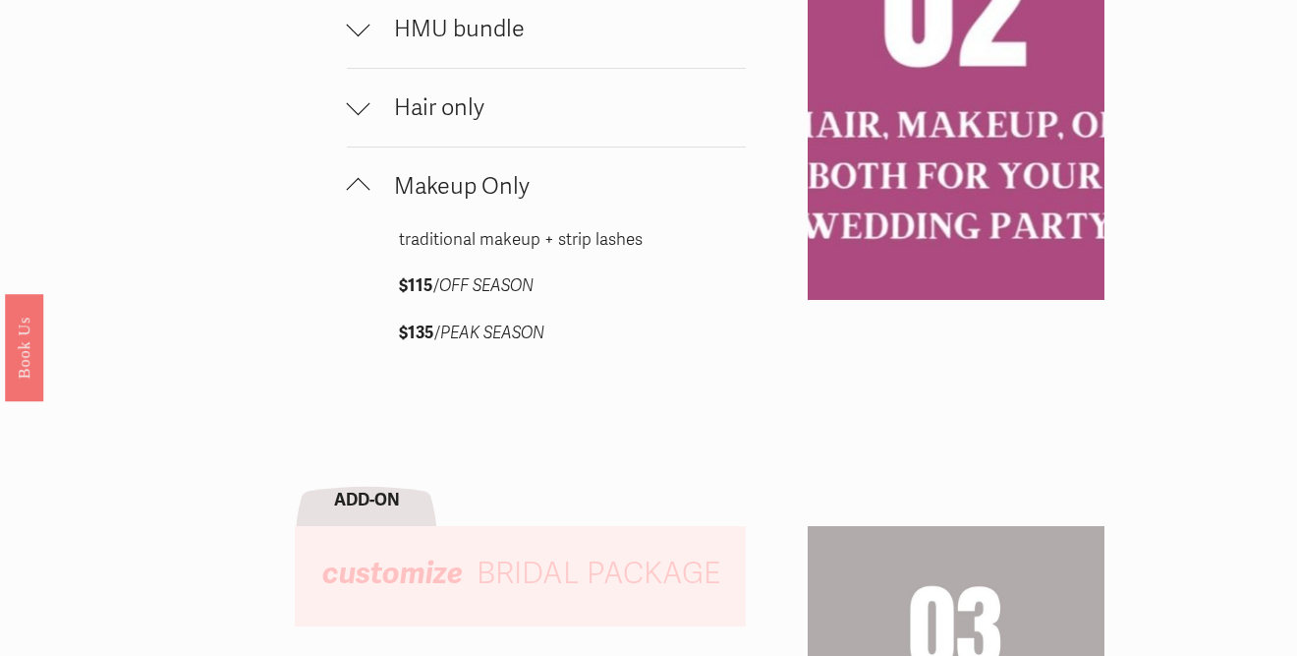
scroll to position [1408, 0]
